Goal: Transaction & Acquisition: Purchase product/service

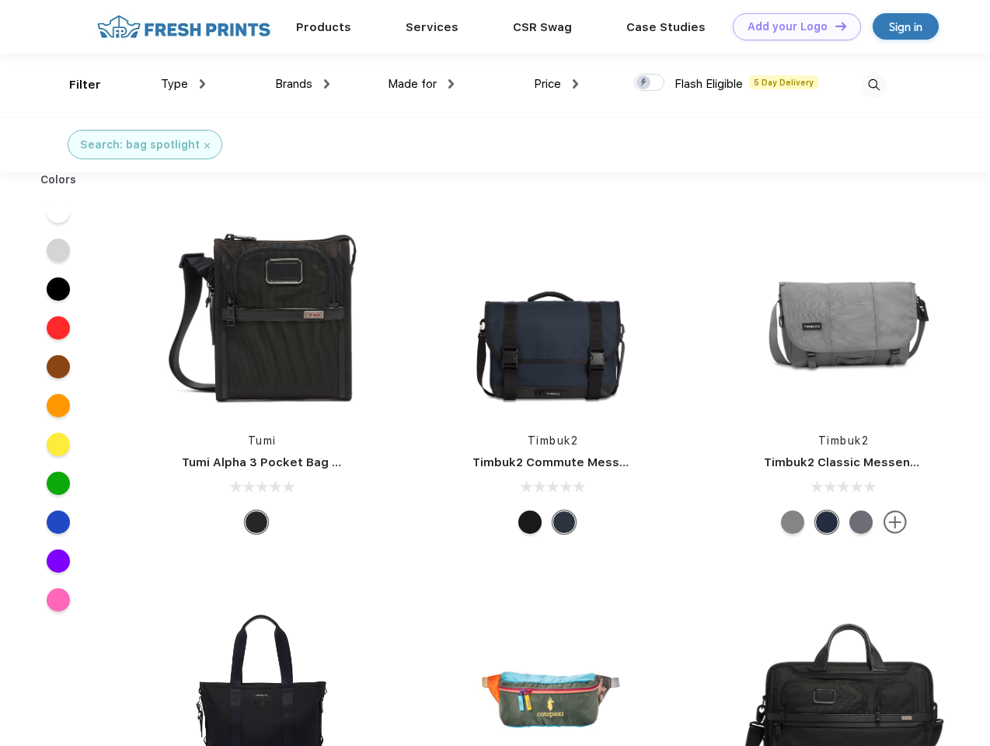
scroll to position [1, 0]
click at [791, 26] on link "Add your Logo Design Tool" at bounding box center [797, 26] width 128 height 27
click at [0, 0] on div "Design Tool" at bounding box center [0, 0] width 0 height 0
click at [834, 26] on link "Add your Logo Design Tool" at bounding box center [797, 26] width 128 height 27
click at [75, 85] on div "Filter" at bounding box center [85, 85] width 32 height 18
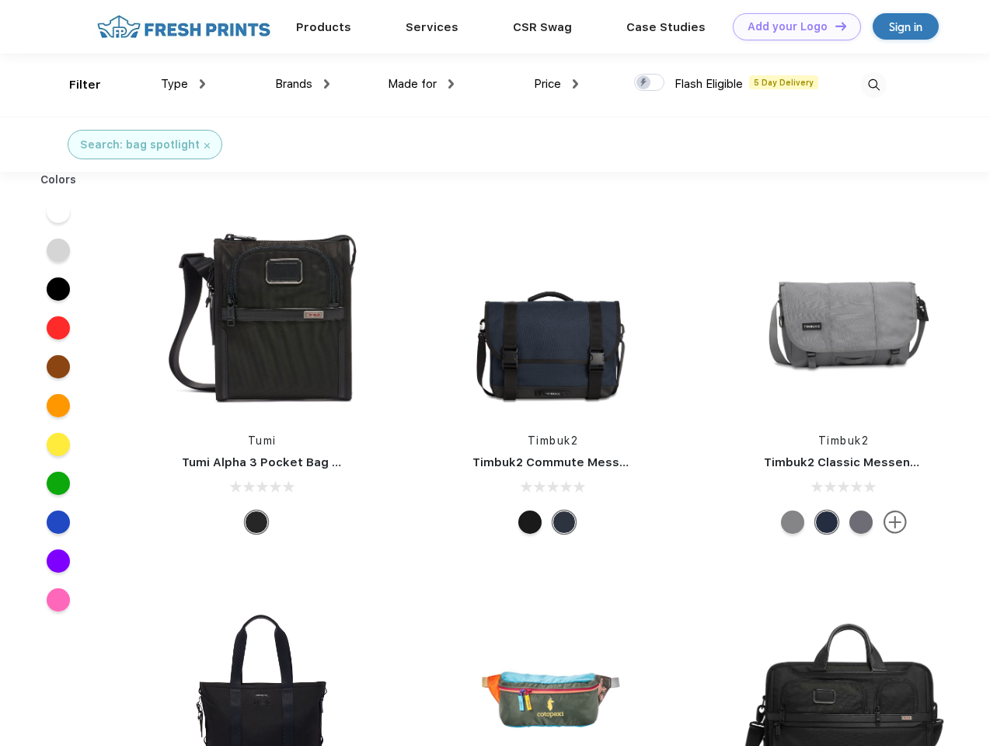
click at [183, 84] on span "Type" at bounding box center [174, 84] width 27 height 14
click at [302, 84] on span "Brands" at bounding box center [293, 84] width 37 height 14
click at [421, 84] on span "Made for" at bounding box center [412, 84] width 49 height 14
click at [557, 84] on span "Price" at bounding box center [547, 84] width 27 height 14
click at [650, 83] on div at bounding box center [649, 82] width 30 height 17
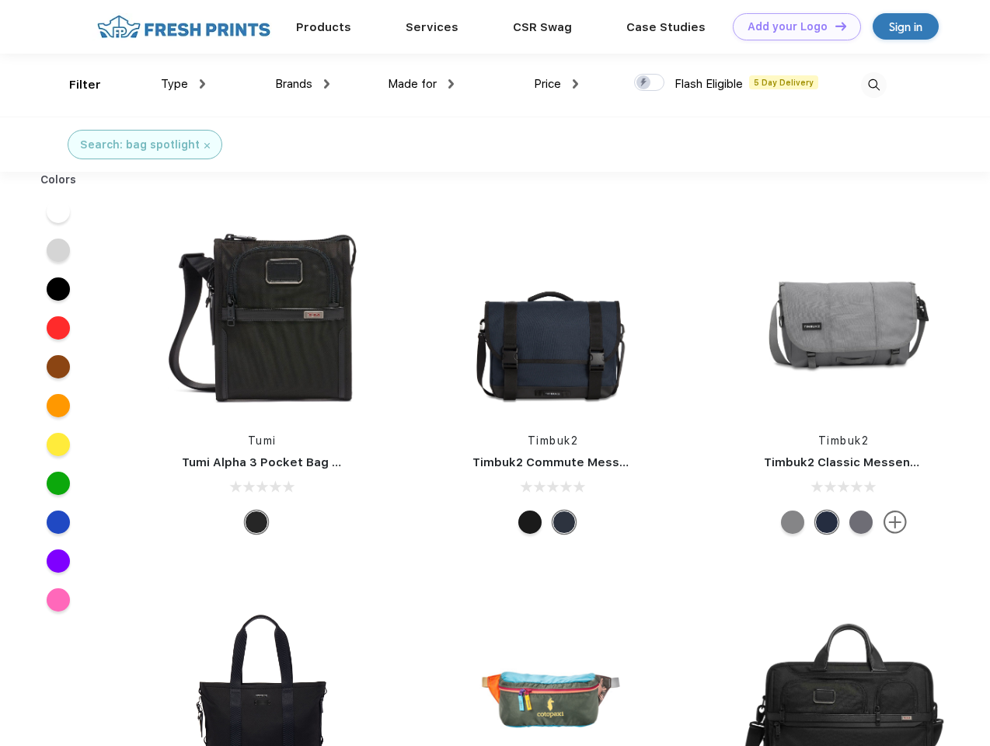
click at [644, 83] on input "checkbox" at bounding box center [639, 78] width 10 height 10
click at [874, 85] on img at bounding box center [874, 85] width 26 height 26
